Goal: Information Seeking & Learning: Learn about a topic

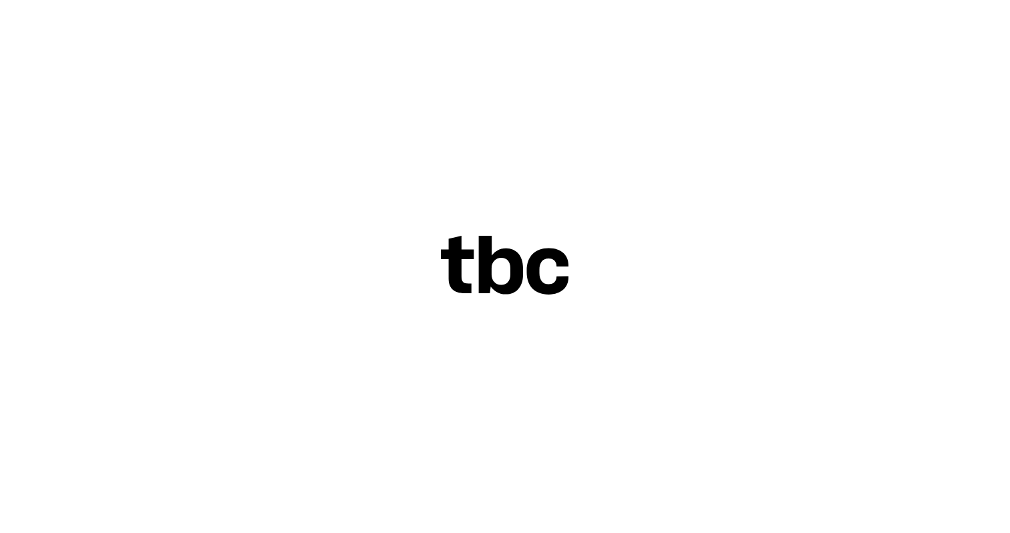
scroll to position [17, 0]
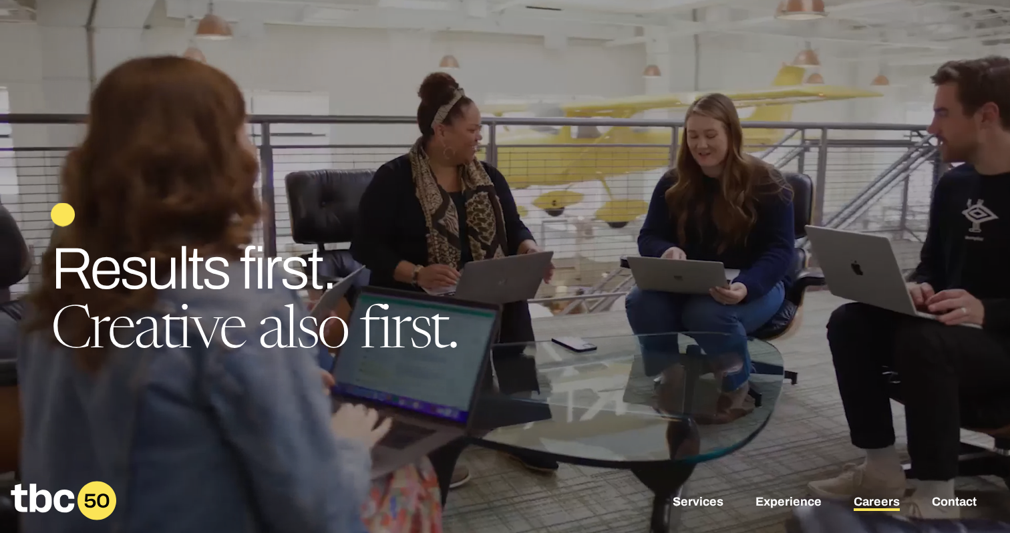
click at [885, 502] on link "Careers" at bounding box center [877, 503] width 46 height 16
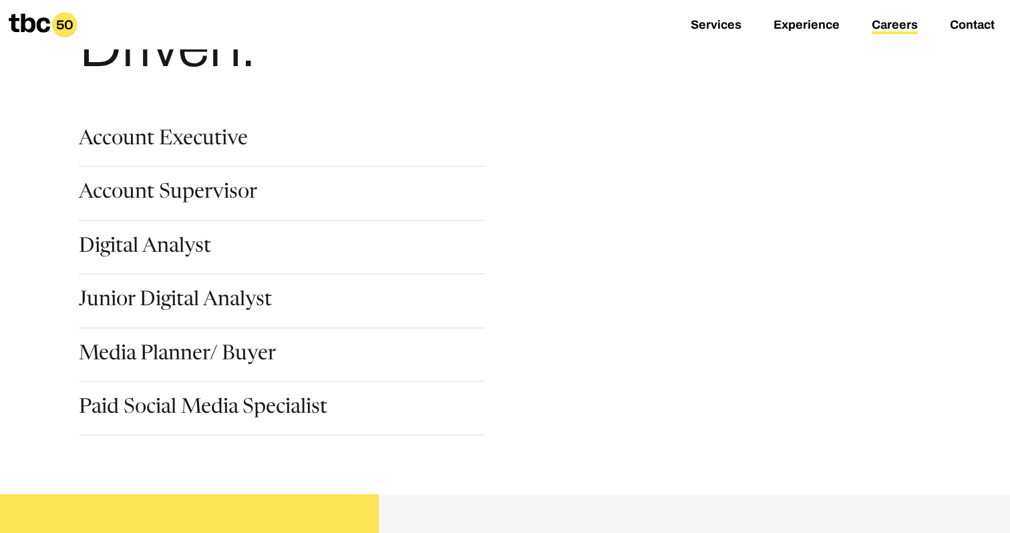
scroll to position [148, 0]
click at [214, 303] on link "Junior Digital Analyst" at bounding box center [175, 302] width 193 height 23
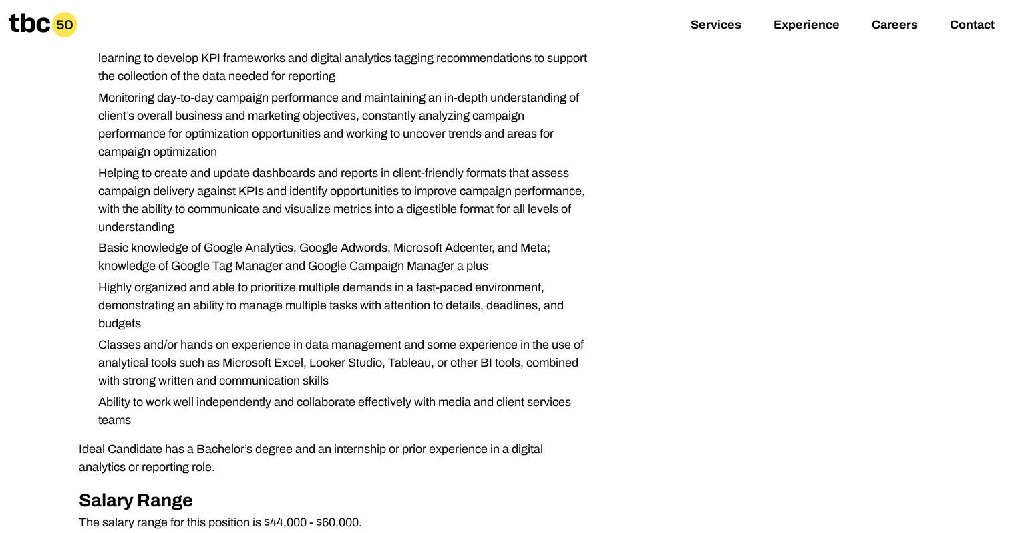
scroll to position [438, 0]
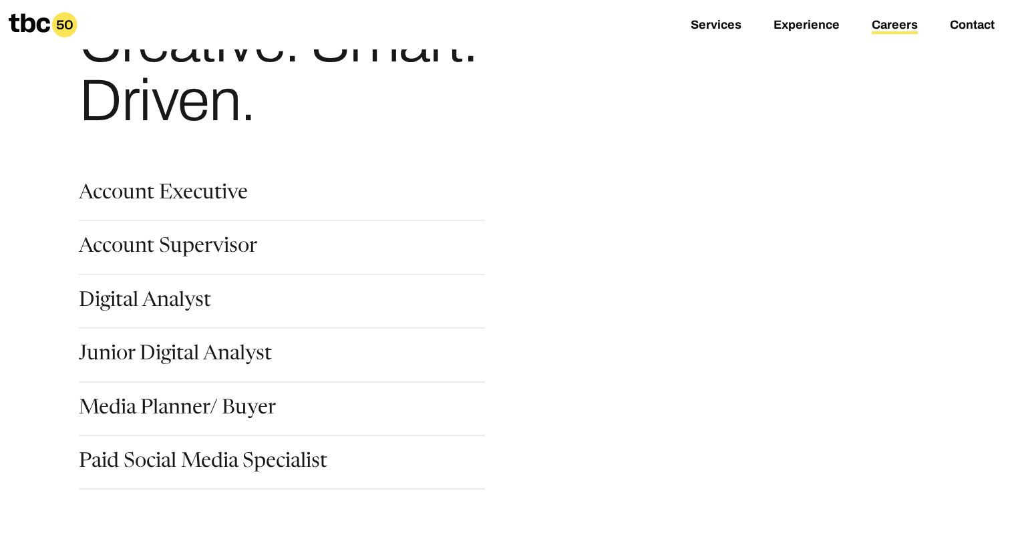
scroll to position [148, 0]
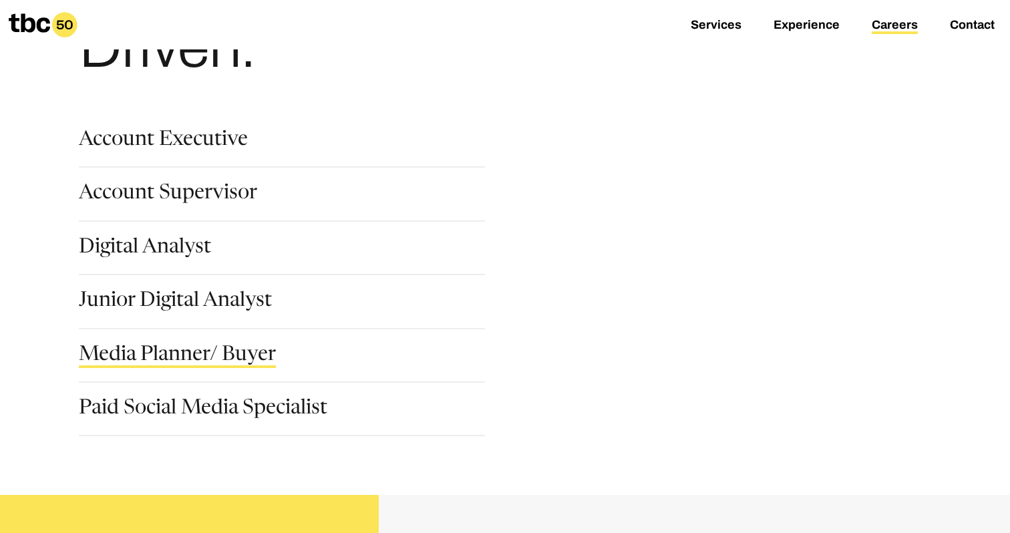
click at [177, 364] on link "Media Planner/ Buyer" at bounding box center [177, 356] width 197 height 23
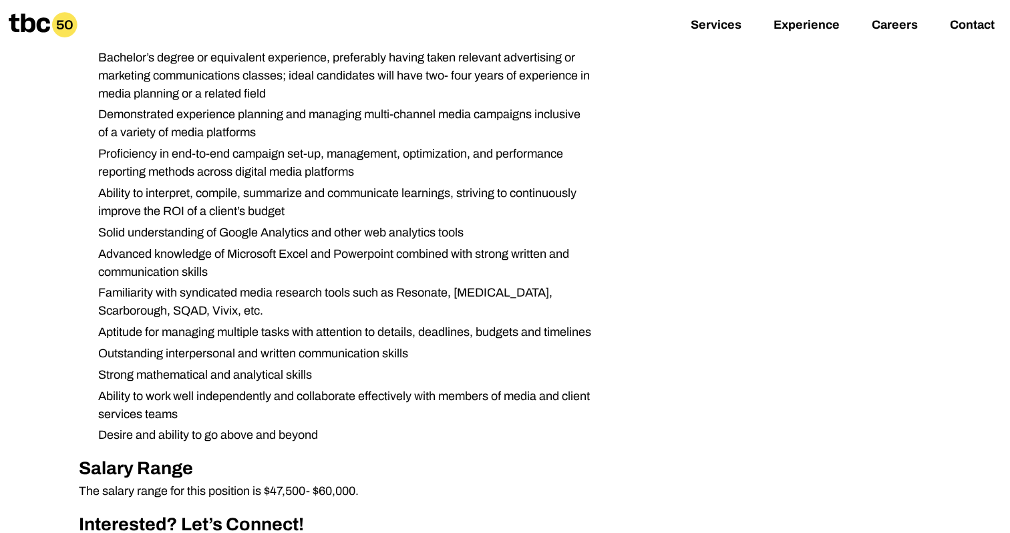
scroll to position [913, 0]
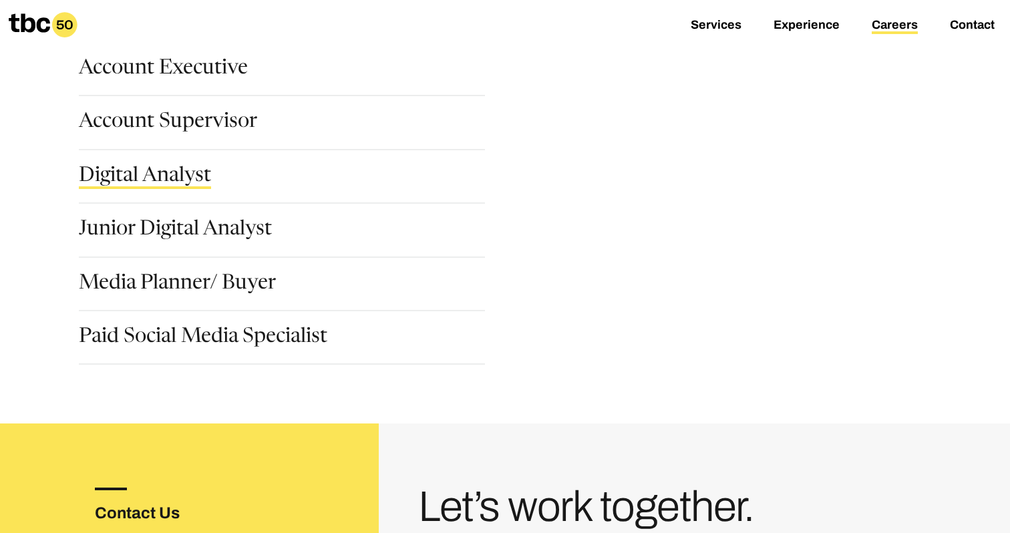
scroll to position [220, 0]
